Goal: Check status: Check status

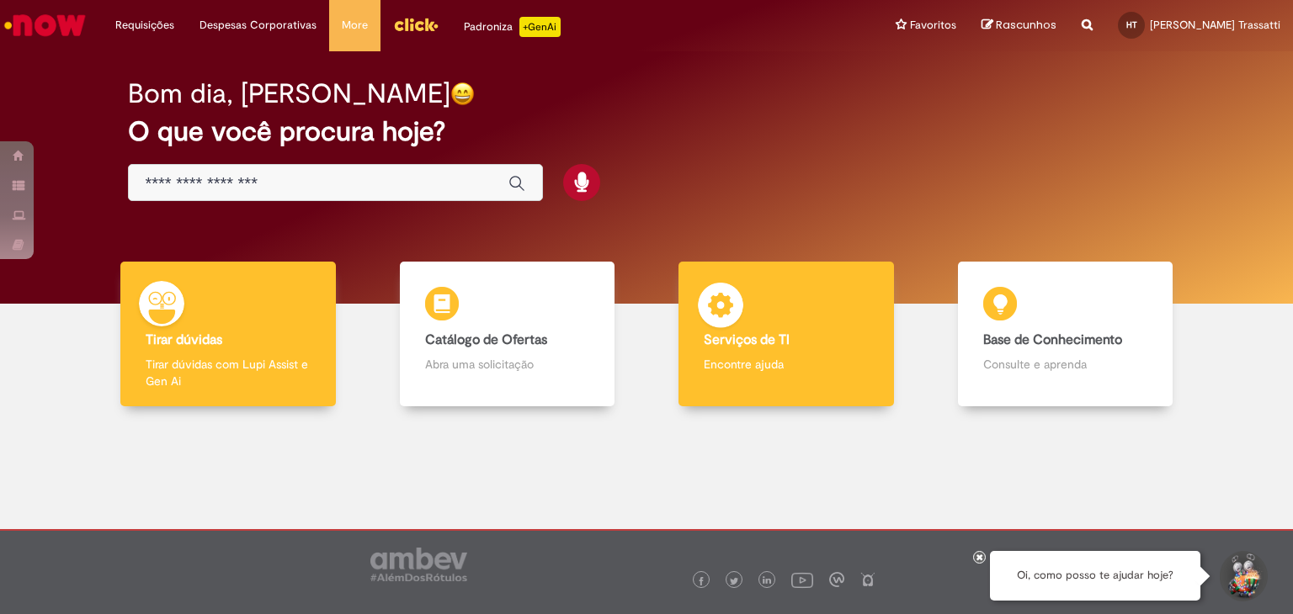
click at [768, 333] on b "Serviços de TI" at bounding box center [747, 340] width 86 height 17
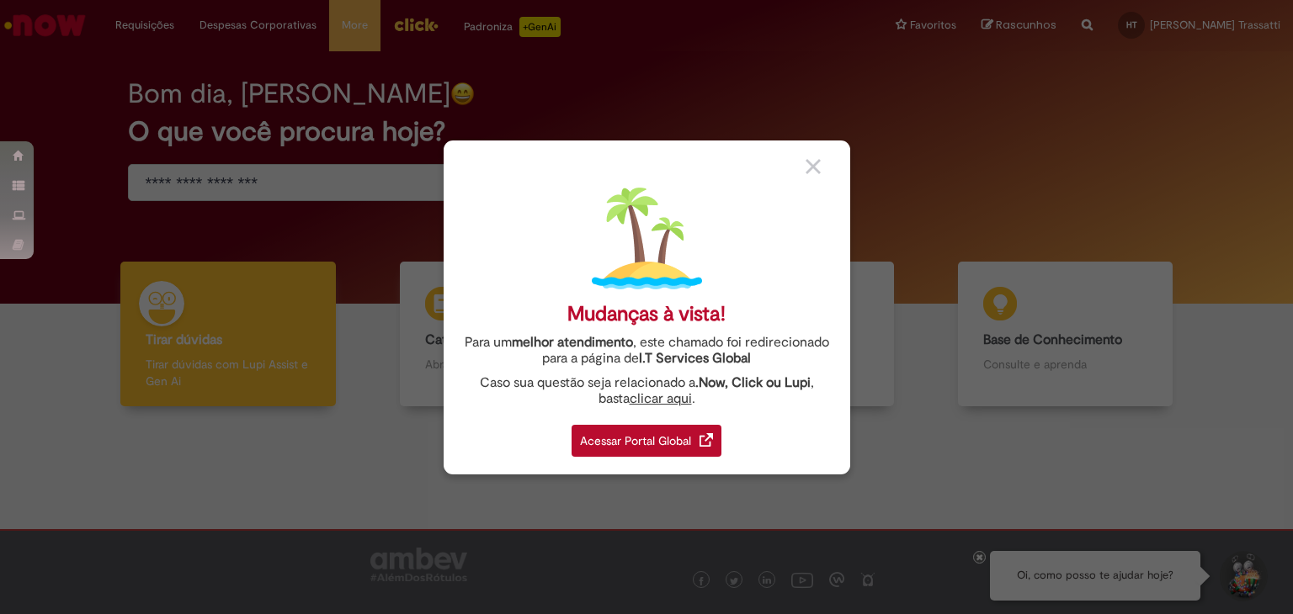
click at [691, 433] on div "Acessar Portal Global" at bounding box center [646, 441] width 150 height 32
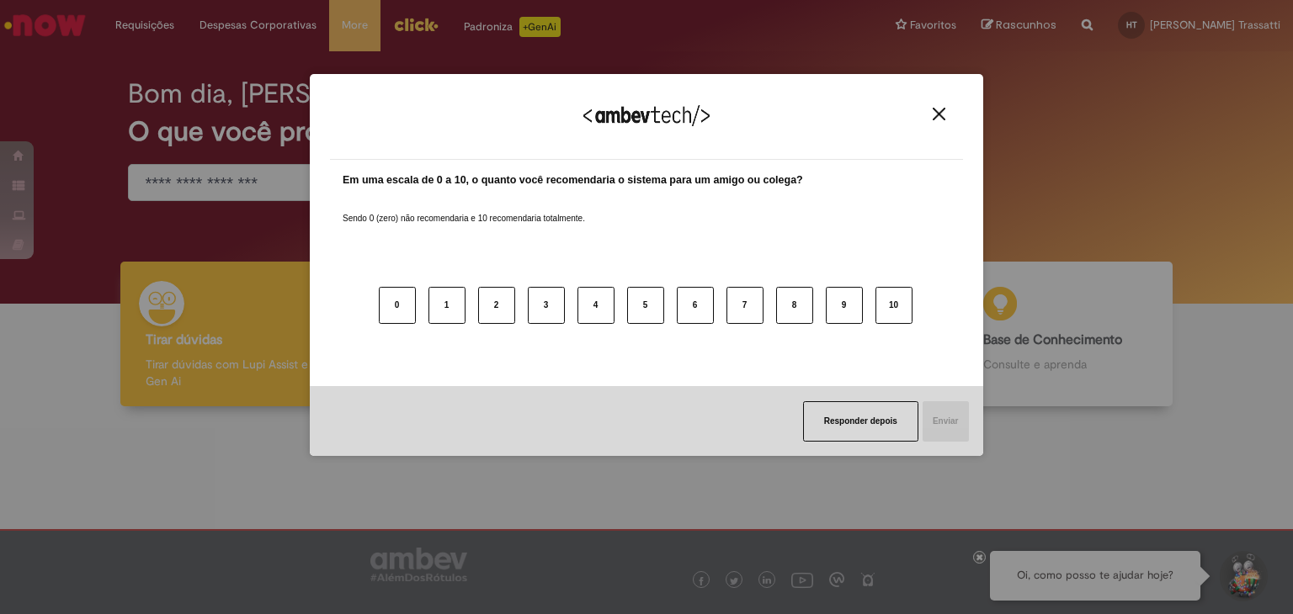
click at [942, 117] on img "Close" at bounding box center [938, 114] width 13 height 13
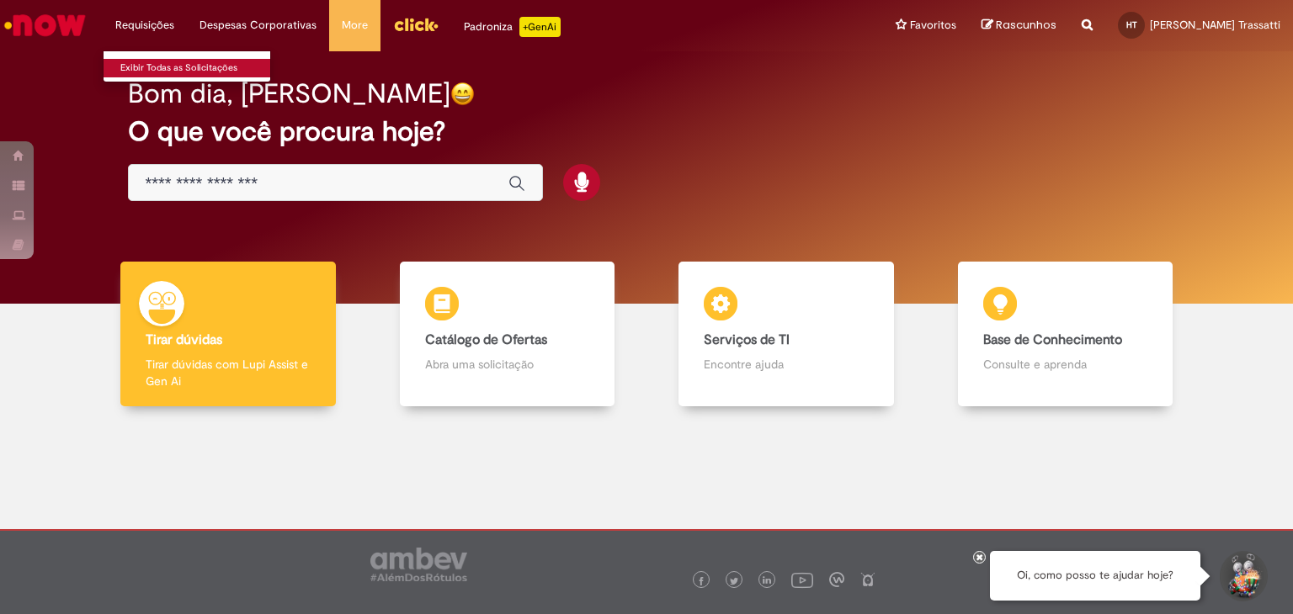
click at [164, 71] on link "Exibir Todas as Solicitações" at bounding box center [196, 68] width 185 height 19
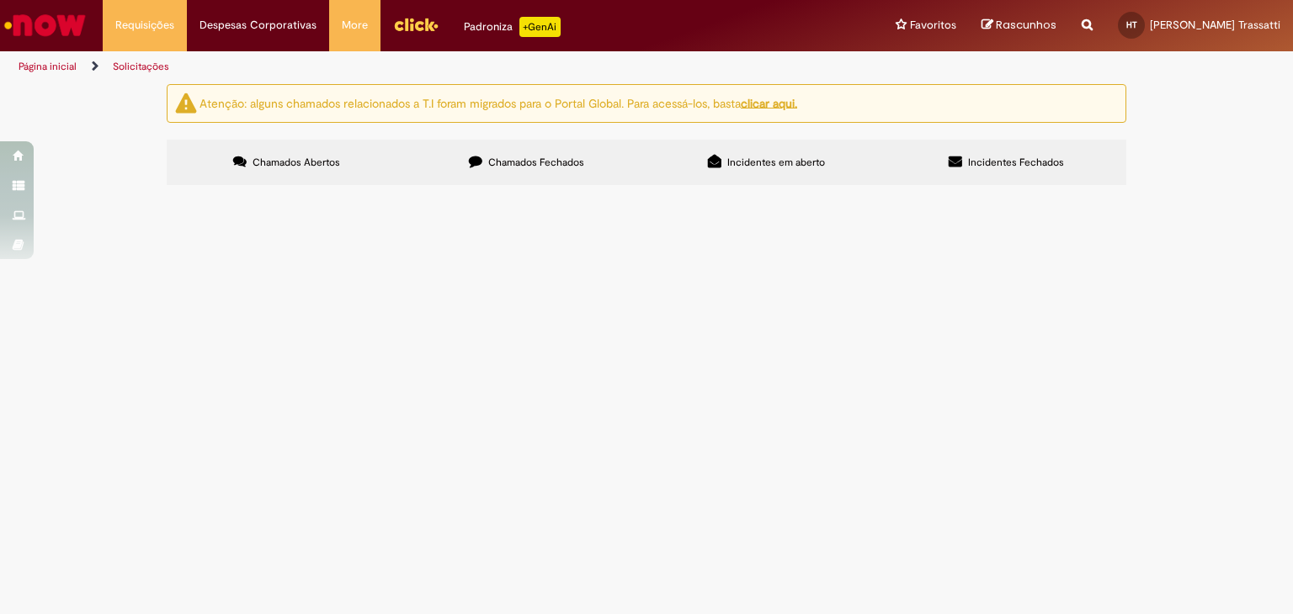
click at [737, 164] on span "Incidentes em aberto" at bounding box center [776, 162] width 98 height 13
click at [1032, 163] on span "Incidentes Fechados" at bounding box center [1016, 162] width 96 height 13
click at [300, 166] on span "Chamados Abertos" at bounding box center [296, 162] width 88 height 13
click at [788, 105] on u "clicar aqui." at bounding box center [769, 102] width 56 height 15
